Goal: Check status: Check status

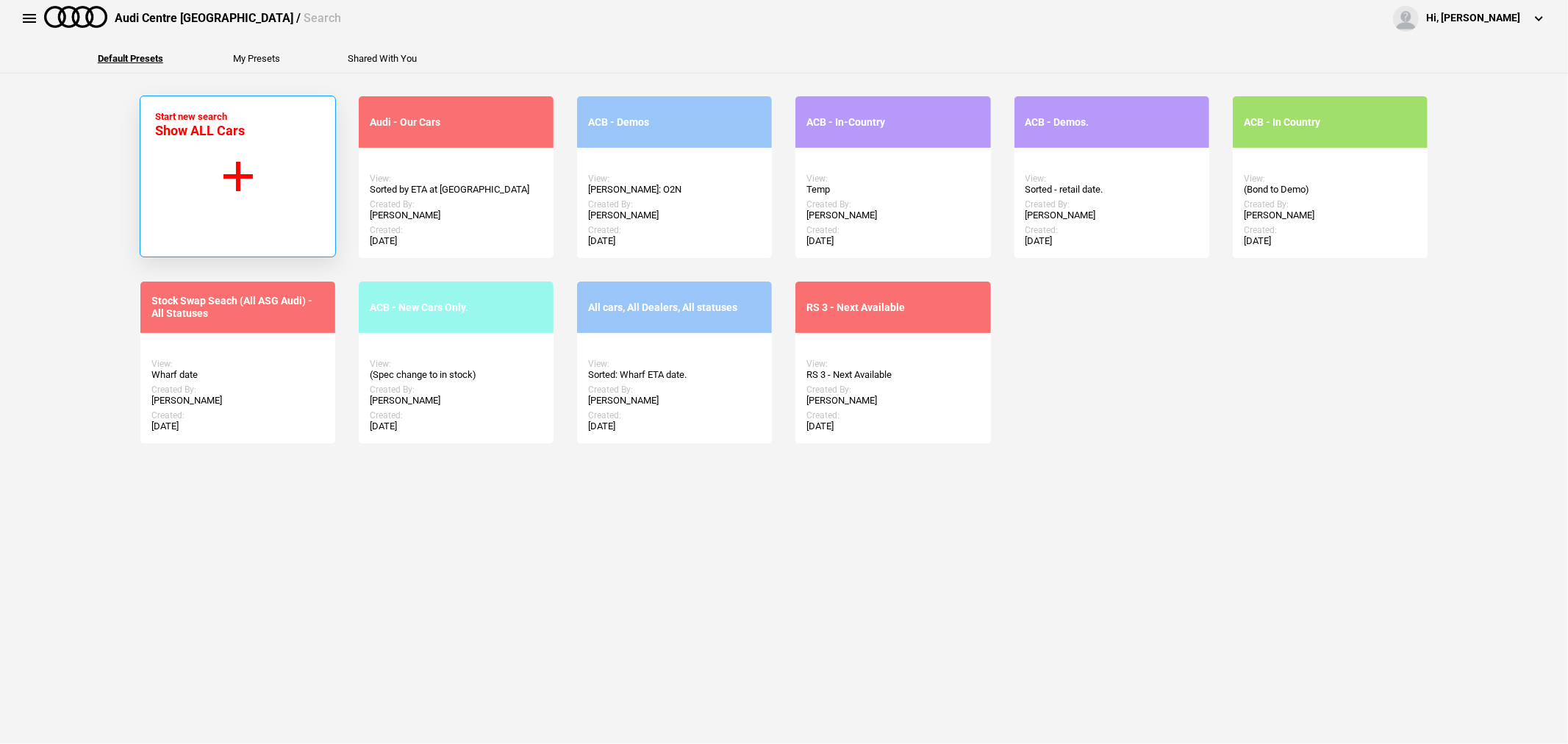
click at [238, 170] on button "Start new search Show ALL Cars" at bounding box center [238, 177] width 196 height 162
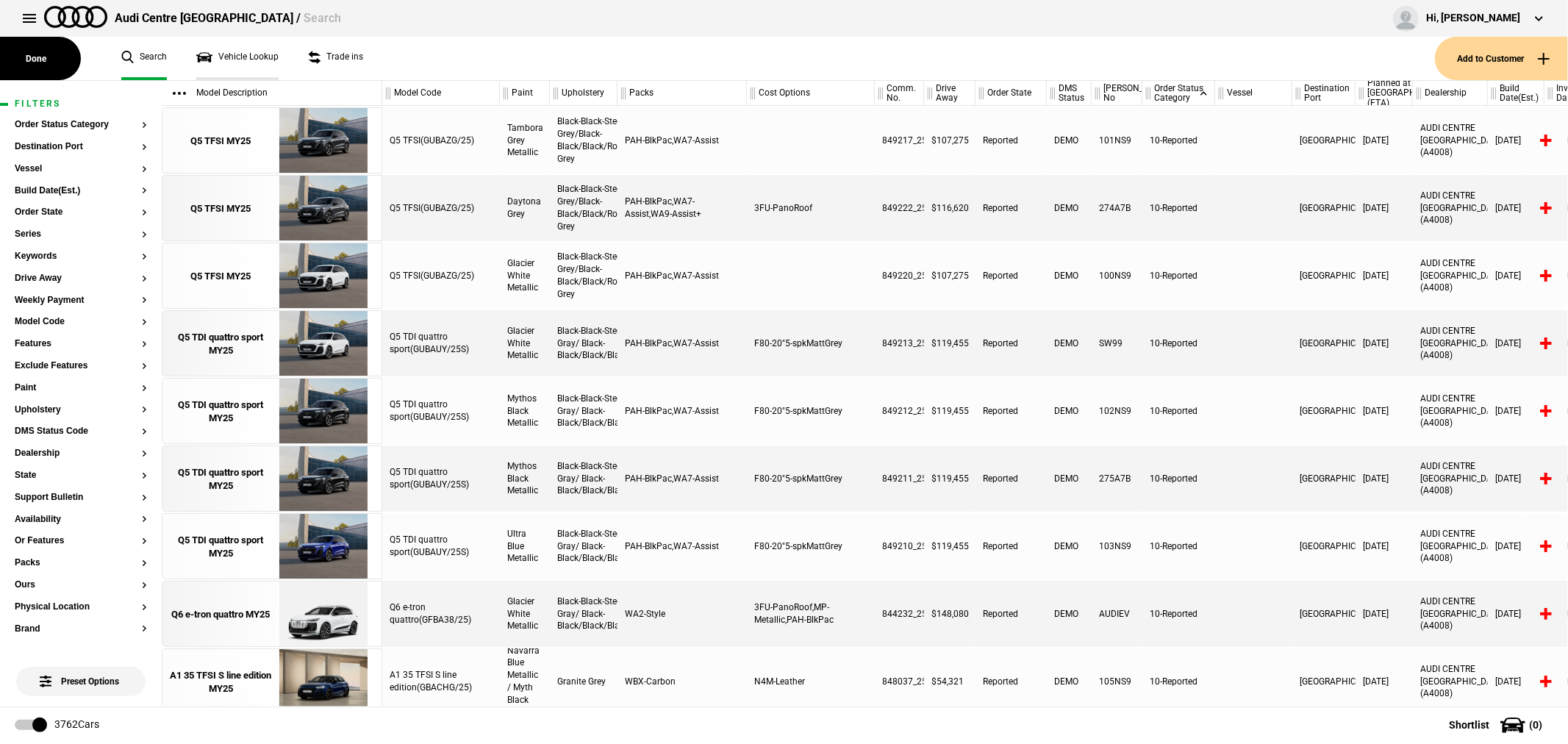
click at [235, 52] on link "Vehicle Lookup" at bounding box center [237, 58] width 82 height 43
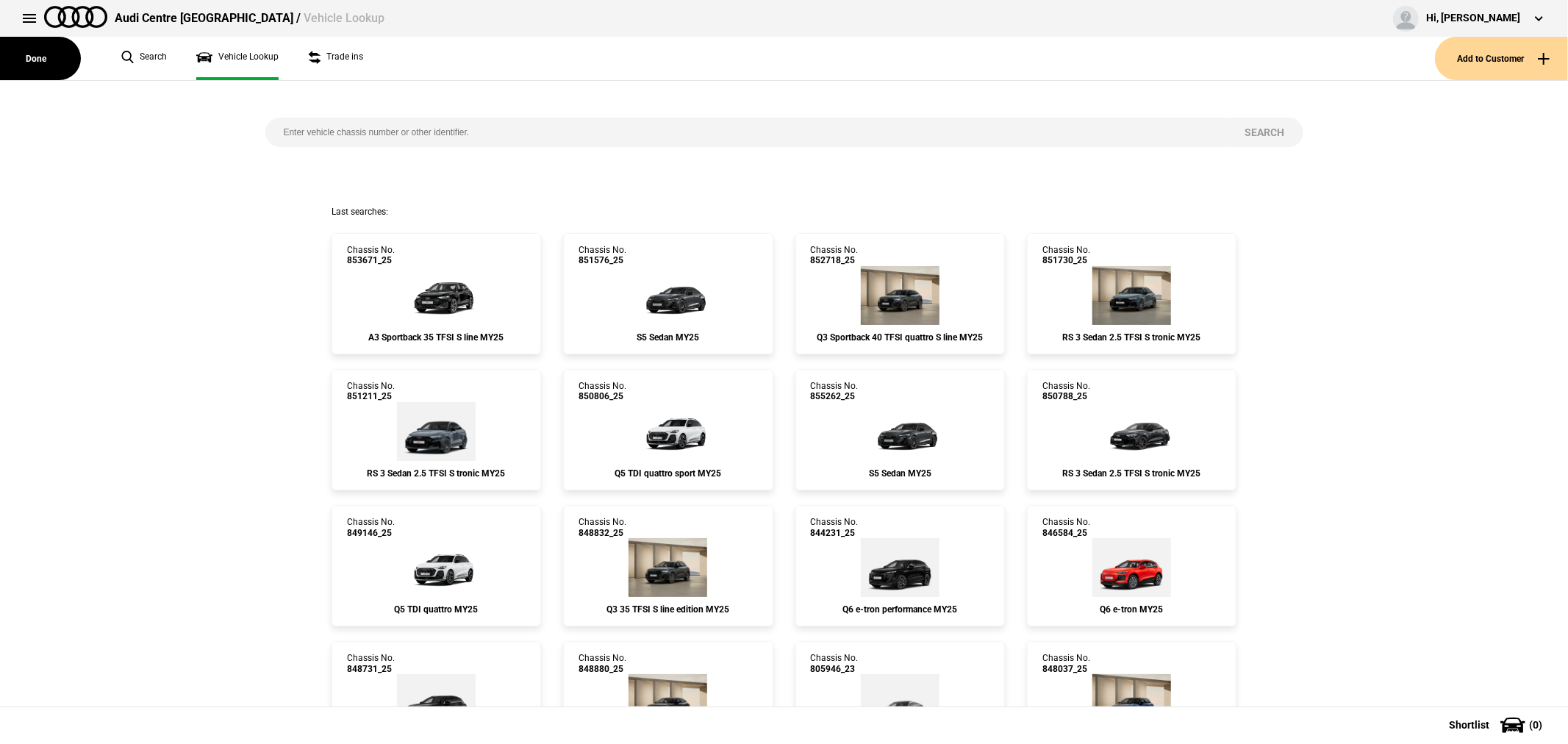
click at [474, 136] on input "search" at bounding box center [746, 132] width 961 height 29
type input "852724"
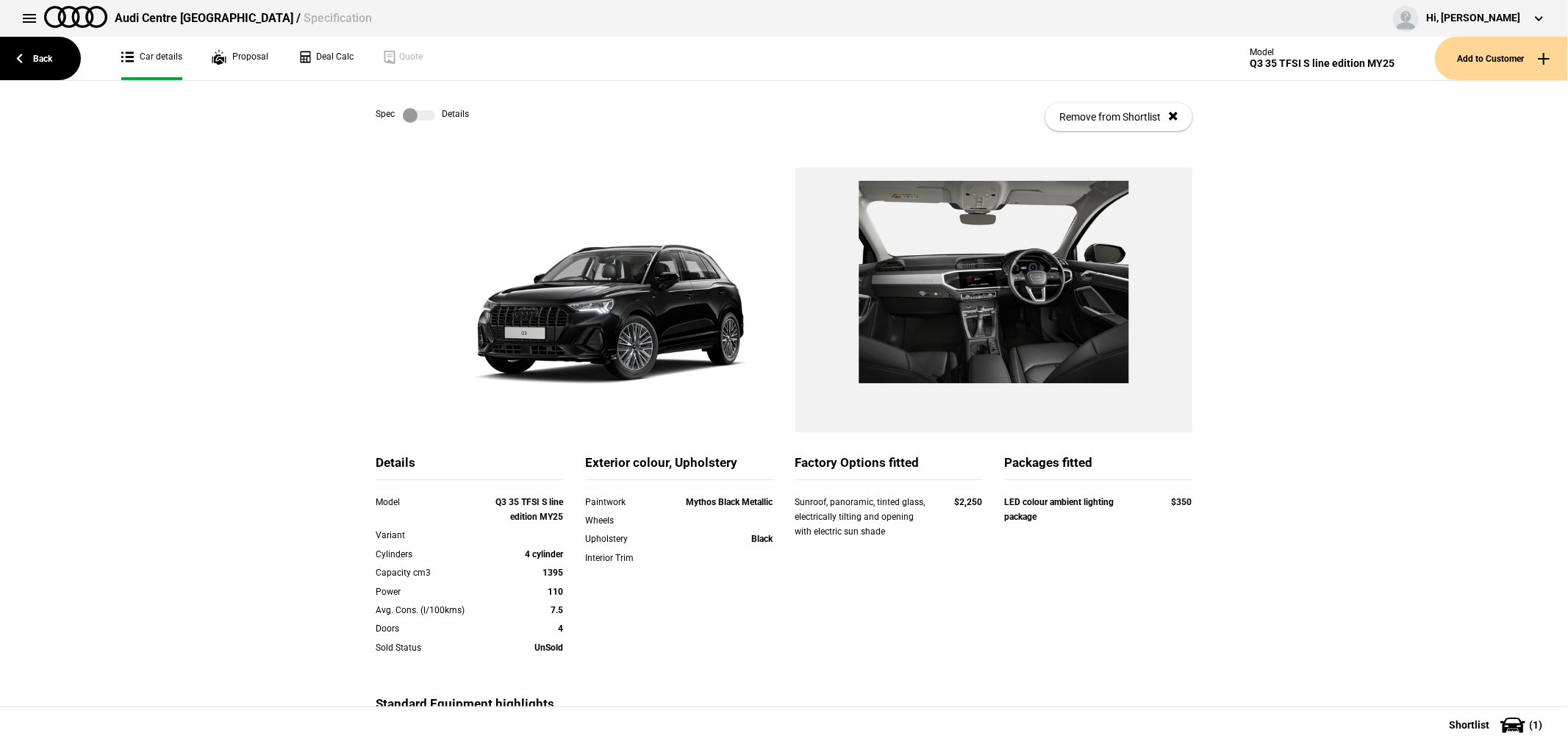
click at [403, 119] on label at bounding box center [418, 115] width 32 height 15
